Goal: Find specific page/section: Find specific page/section

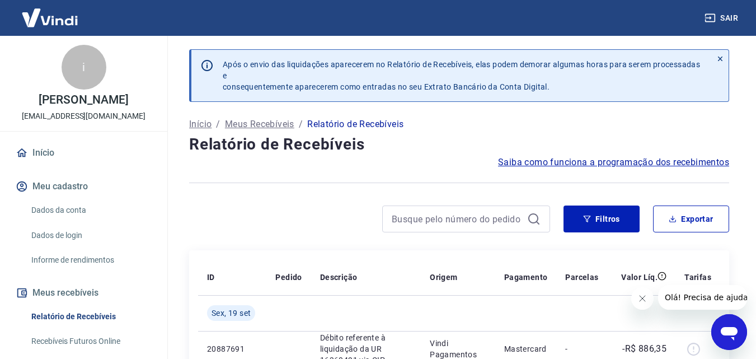
click at [59, 153] on link "Início" at bounding box center [83, 152] width 140 height 25
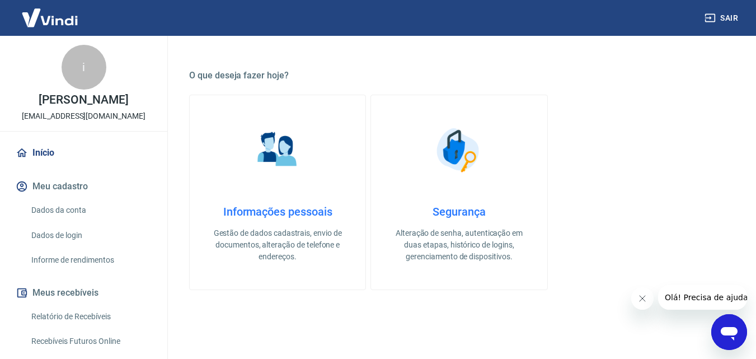
click at [84, 315] on link "Relatório de Recebíveis" at bounding box center [90, 316] width 127 height 23
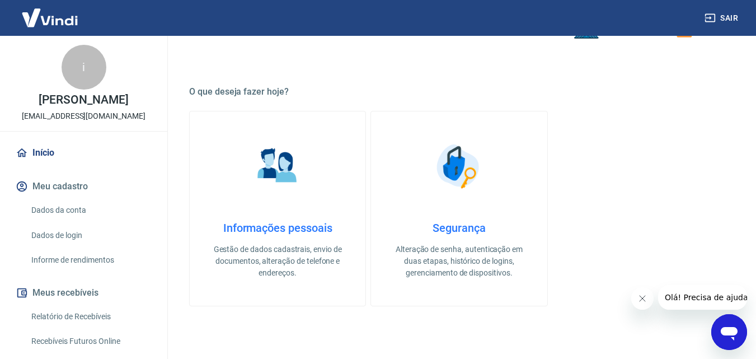
scroll to position [264, 0]
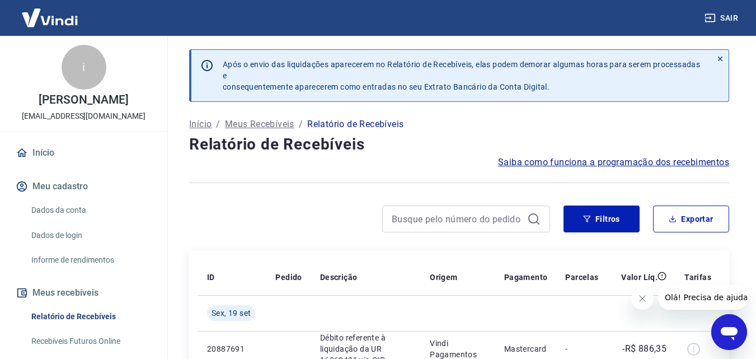
click at [53, 150] on link "Início" at bounding box center [83, 152] width 140 height 25
